Goal: Task Accomplishment & Management: Use online tool/utility

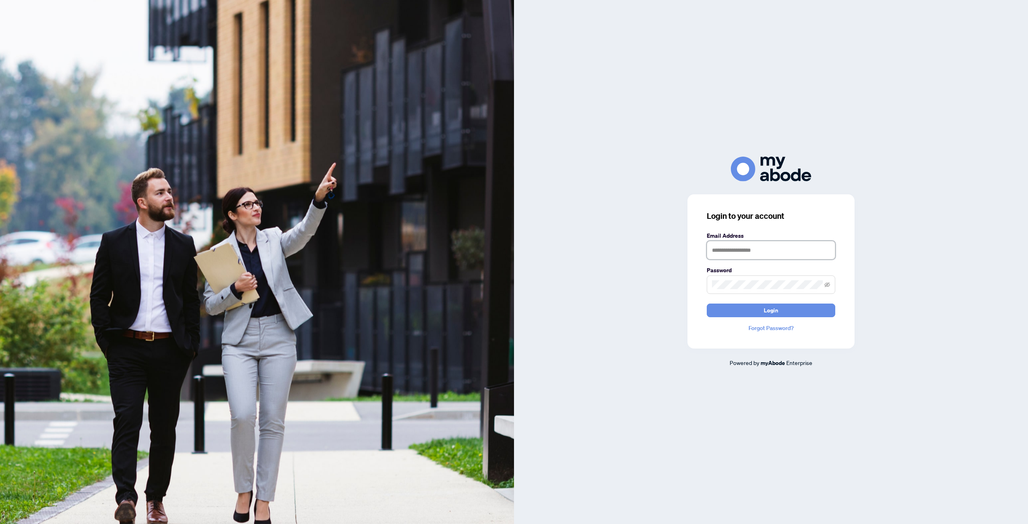
click at [723, 246] on input "text" at bounding box center [771, 250] width 128 height 18
type input "**********"
click at [707, 303] on button "Login" at bounding box center [771, 310] width 128 height 14
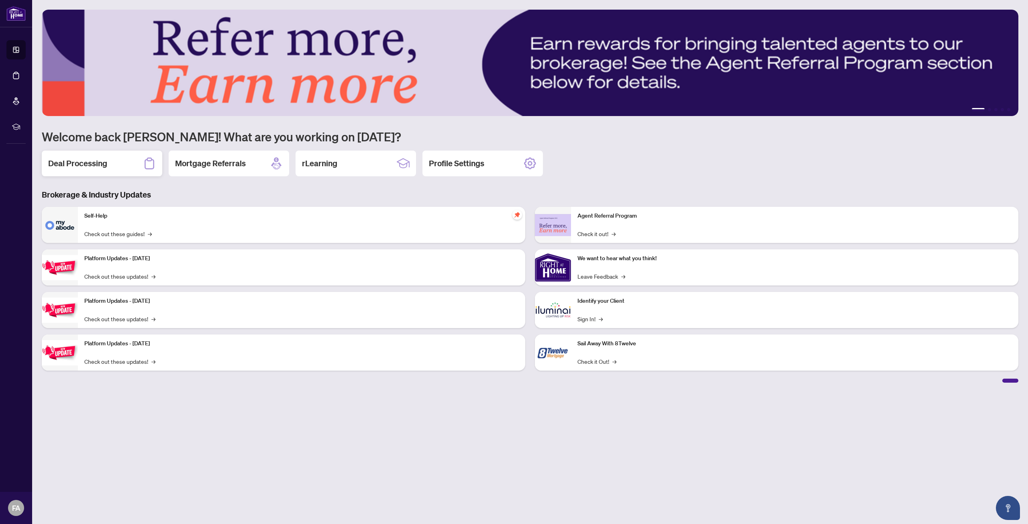
click at [124, 164] on div "Deal Processing" at bounding box center [102, 164] width 120 height 26
